Goal: Task Accomplishment & Management: Use online tool/utility

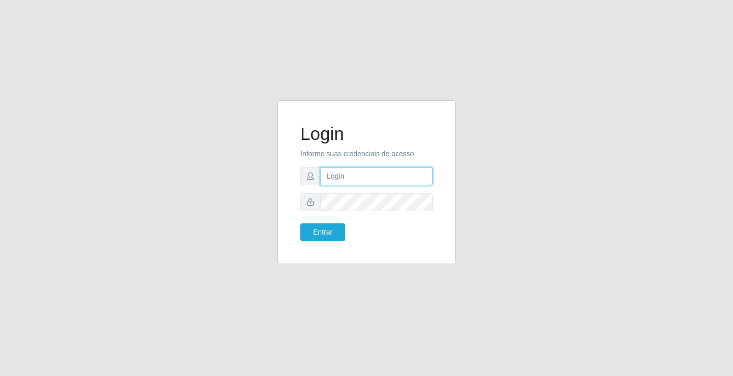
click at [367, 183] on input "text" at bounding box center [376, 176] width 112 height 18
type input "william@ideal"
click at [300, 223] on button "Entrar" at bounding box center [322, 232] width 45 height 18
click at [327, 234] on button "Entrar" at bounding box center [322, 232] width 45 height 18
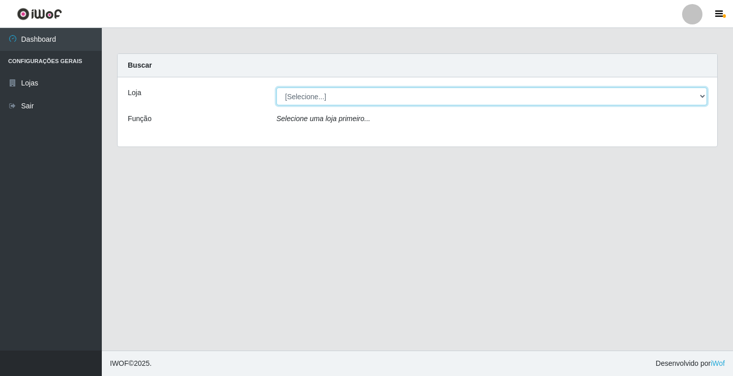
drag, startPoint x: 509, startPoint y: 98, endPoint x: 507, endPoint y: 103, distance: 6.0
click at [509, 98] on select "[Selecione...] Ideal - Conceição" at bounding box center [491, 97] width 431 height 18
select select "231"
click at [276, 88] on select "[Selecione...] Ideal - Conceição" at bounding box center [491, 97] width 431 height 18
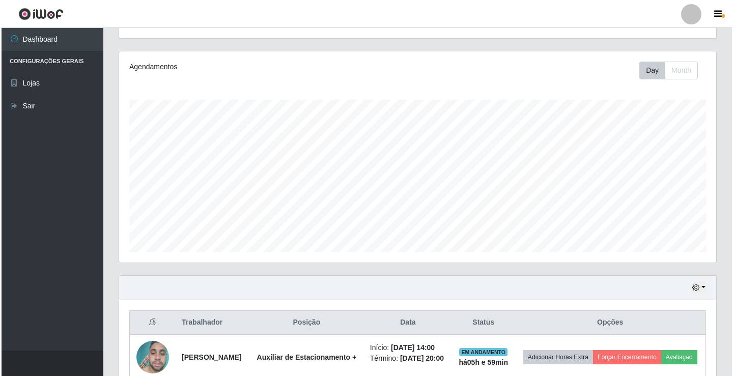
scroll to position [224, 0]
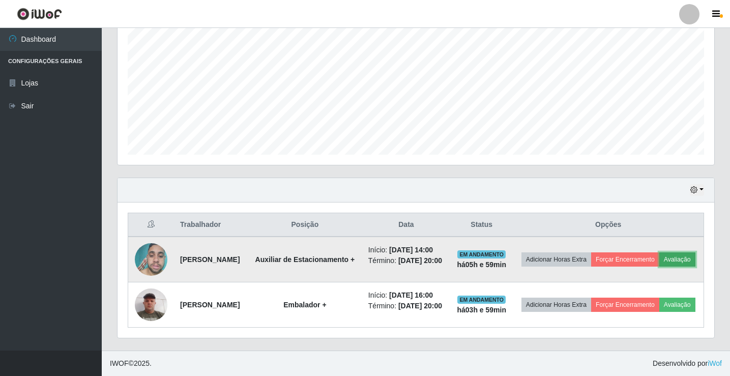
click at [660, 252] on button "Avaliação" at bounding box center [678, 259] width 36 height 14
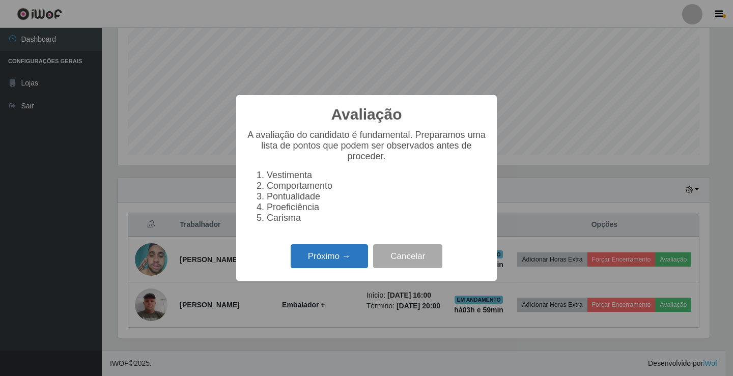
click at [339, 266] on button "Próximo →" at bounding box center [329, 256] width 77 height 24
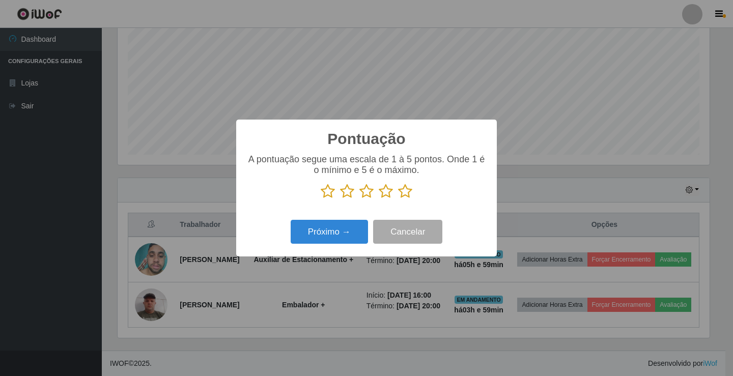
click at [403, 192] on icon at bounding box center [405, 191] width 14 height 15
click at [398, 199] on input "radio" at bounding box center [398, 199] width 0 height 0
click at [357, 234] on button "Próximo →" at bounding box center [329, 232] width 77 height 24
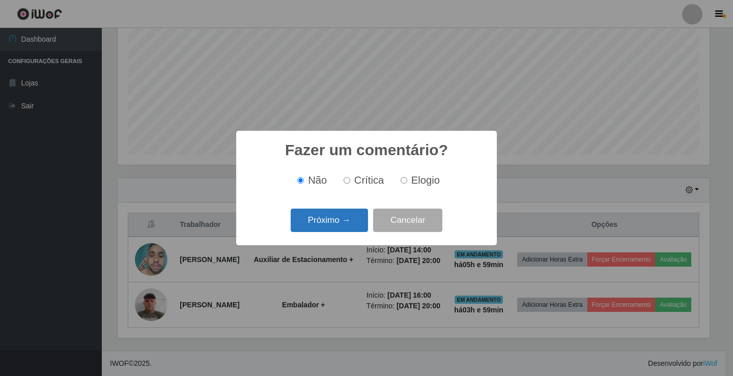
click at [357, 220] on button "Próximo →" at bounding box center [329, 221] width 77 height 24
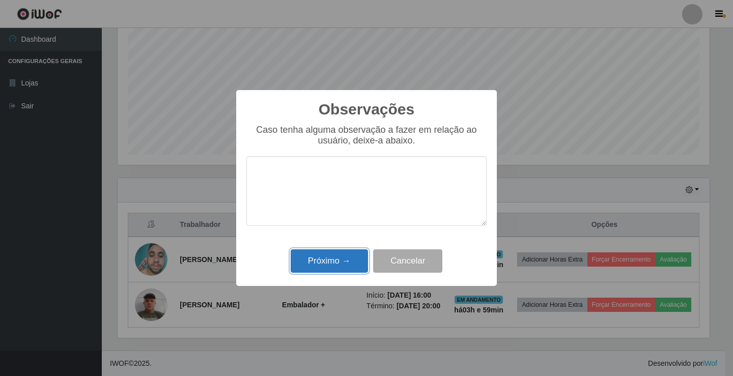
click at [354, 264] on button "Próximo →" at bounding box center [329, 261] width 77 height 24
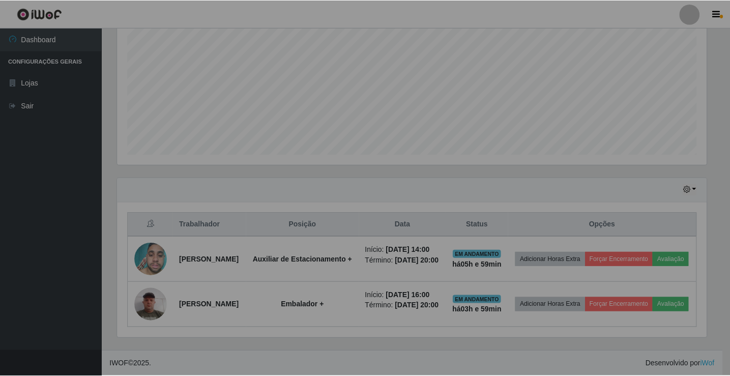
scroll to position [211, 597]
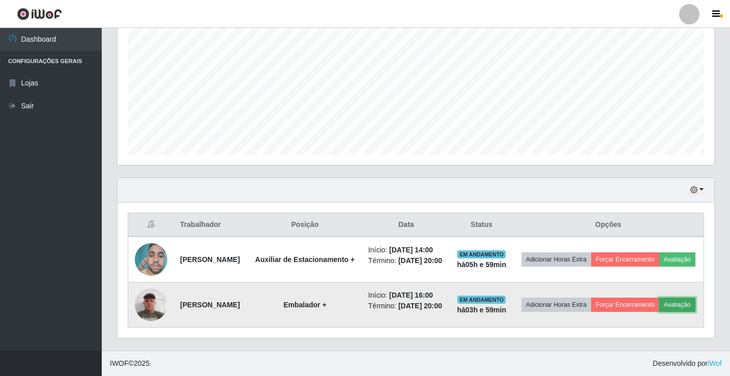
click at [660, 307] on button "Avaliação" at bounding box center [678, 305] width 36 height 14
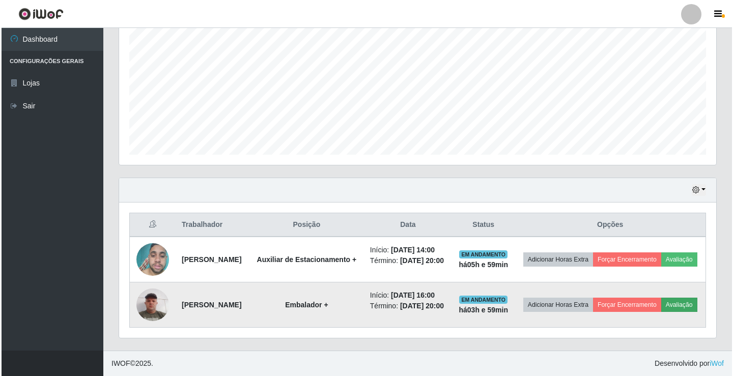
scroll to position [211, 592]
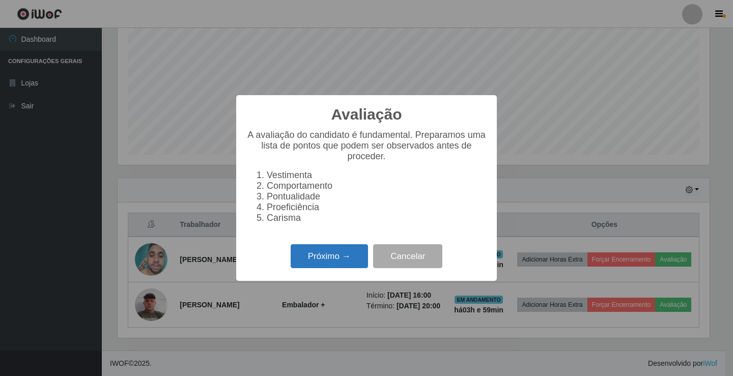
click at [334, 264] on button "Próximo →" at bounding box center [329, 256] width 77 height 24
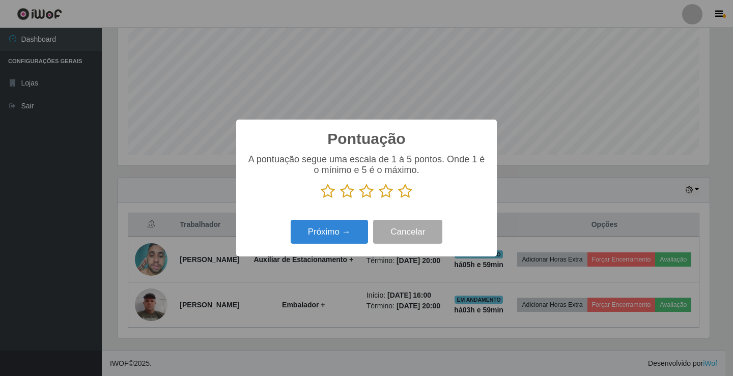
scroll to position [508822, 508441]
click at [405, 196] on icon at bounding box center [405, 191] width 14 height 15
click at [398, 199] on input "radio" at bounding box center [398, 199] width 0 height 0
click at [362, 228] on button "Próximo →" at bounding box center [329, 232] width 77 height 24
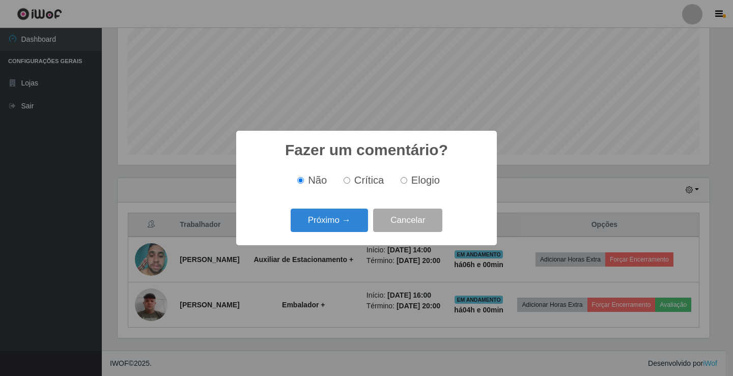
click at [362, 228] on button "Próximo →" at bounding box center [329, 221] width 77 height 24
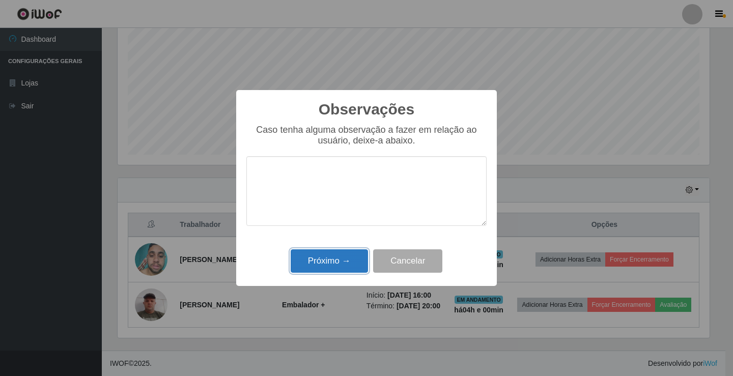
click at [342, 267] on button "Próximo →" at bounding box center [329, 261] width 77 height 24
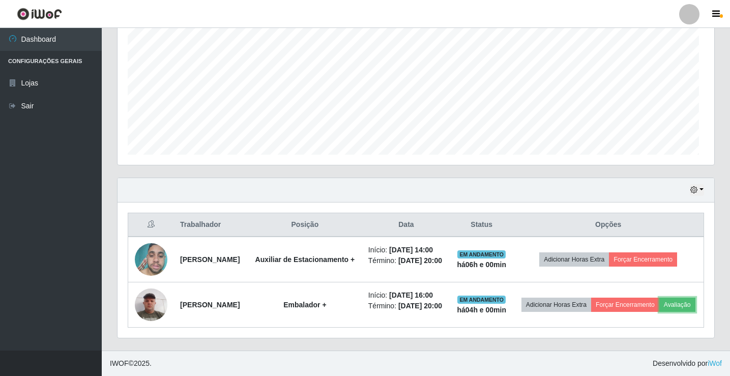
scroll to position [211, 597]
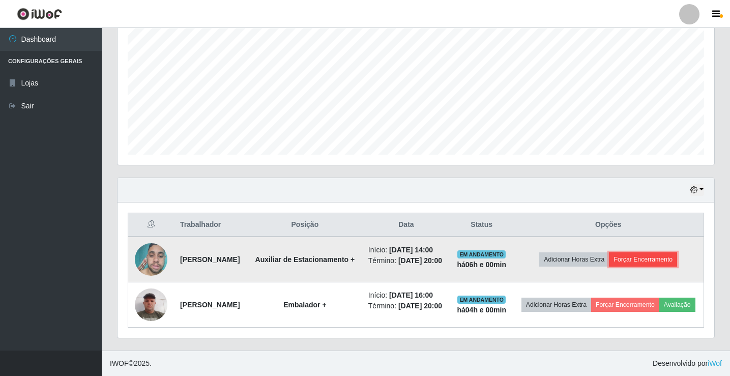
click at [640, 252] on button "Forçar Encerramento" at bounding box center [643, 259] width 68 height 14
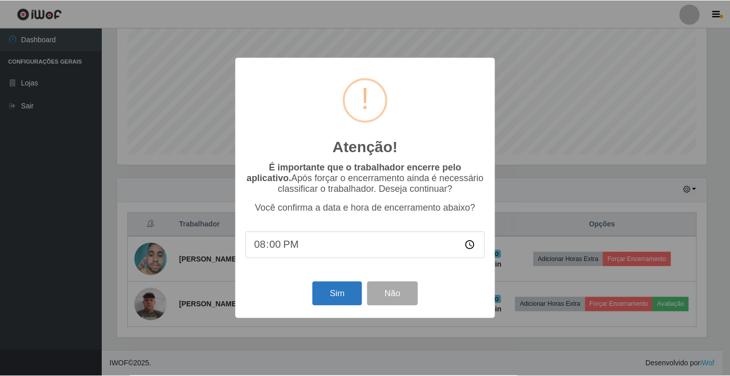
scroll to position [209, 0]
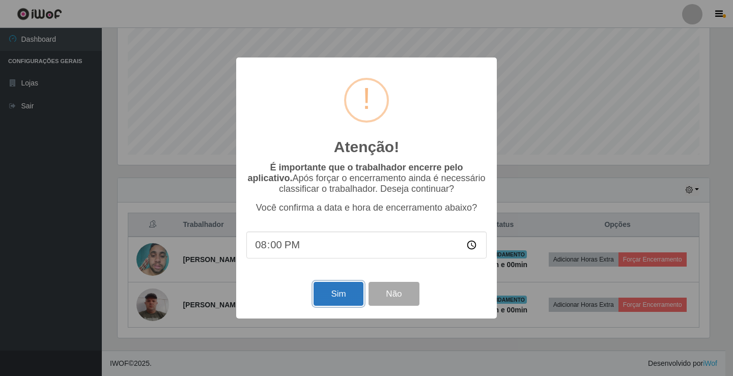
click at [358, 294] on button "Sim" at bounding box center [338, 294] width 49 height 24
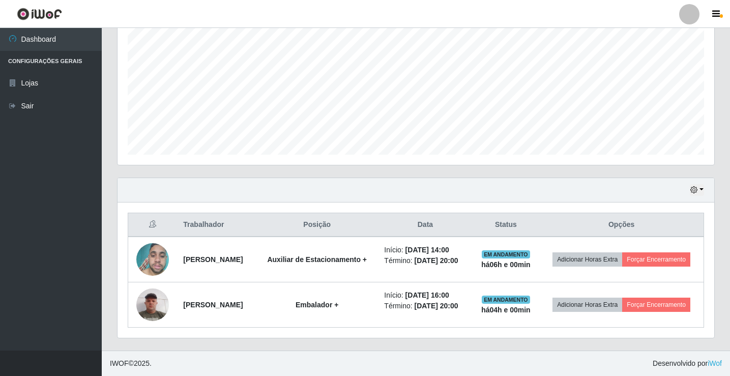
scroll to position [211, 592]
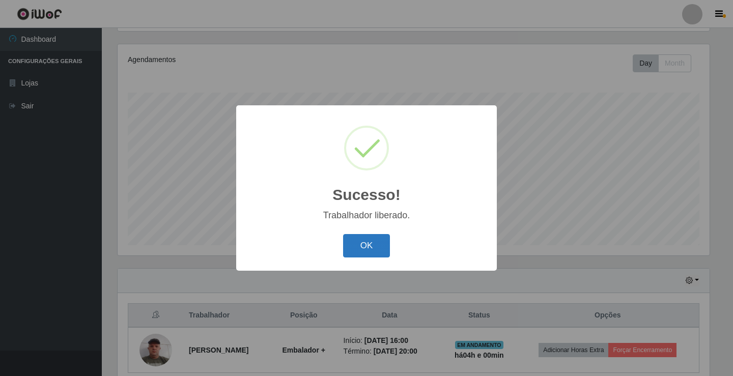
click at [378, 249] on button "OK" at bounding box center [366, 246] width 47 height 24
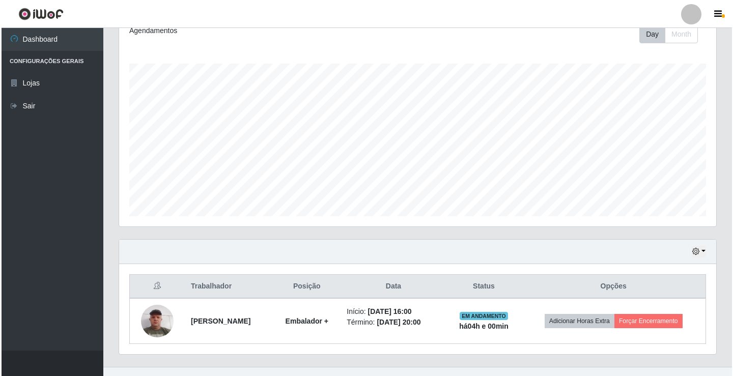
scroll to position [164, 0]
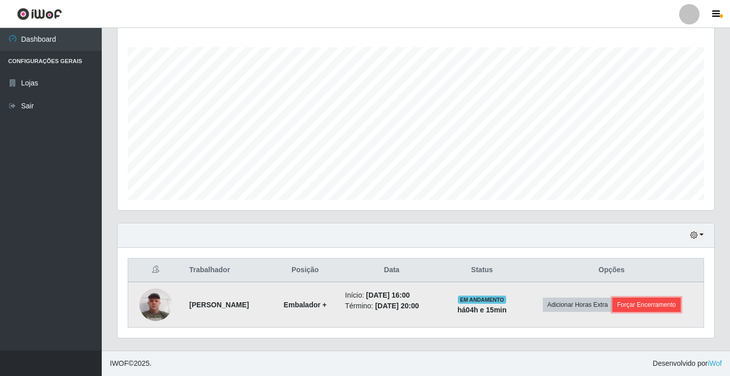
click at [665, 299] on button "Forçar Encerramento" at bounding box center [647, 305] width 68 height 14
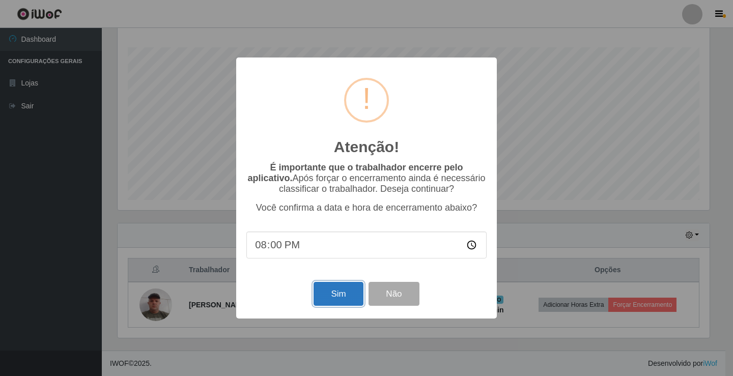
click at [328, 304] on button "Sim" at bounding box center [338, 294] width 49 height 24
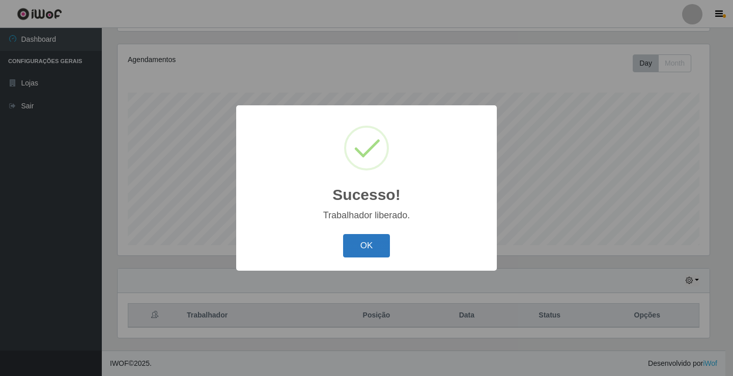
click at [365, 242] on button "OK" at bounding box center [366, 246] width 47 height 24
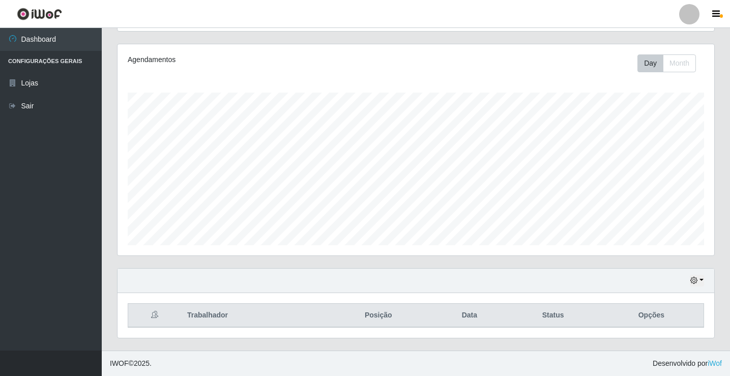
scroll to position [211, 597]
click at [44, 97] on link "Sair" at bounding box center [51, 106] width 102 height 23
